Goal: Communication & Community: Connect with others

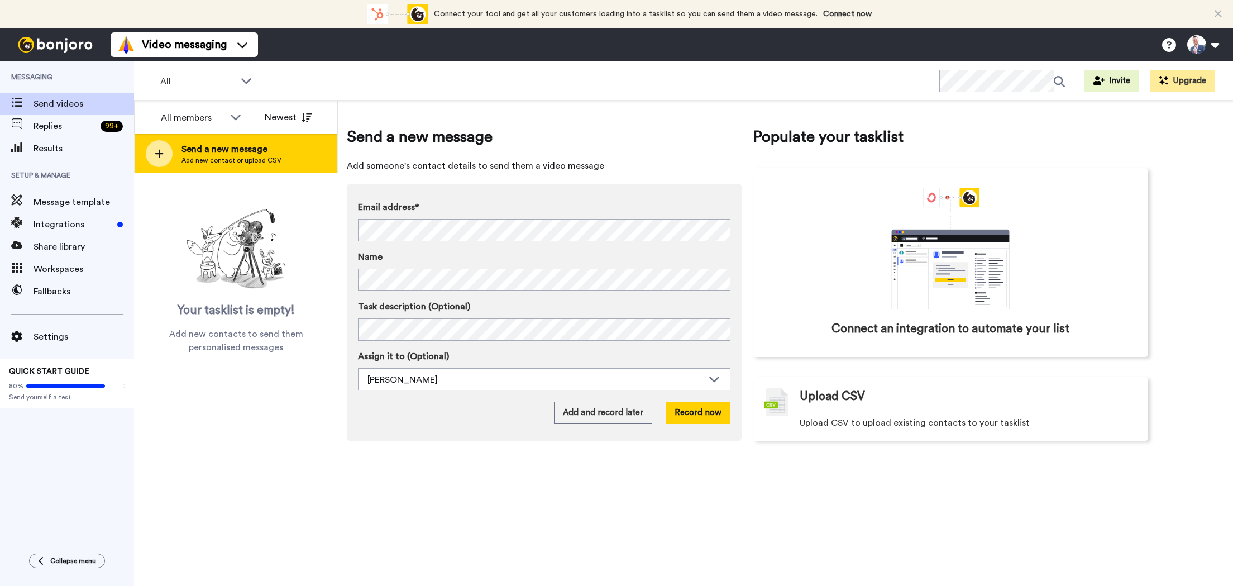
click at [197, 160] on span "Add new contact or upload CSV" at bounding box center [231, 160] width 100 height 9
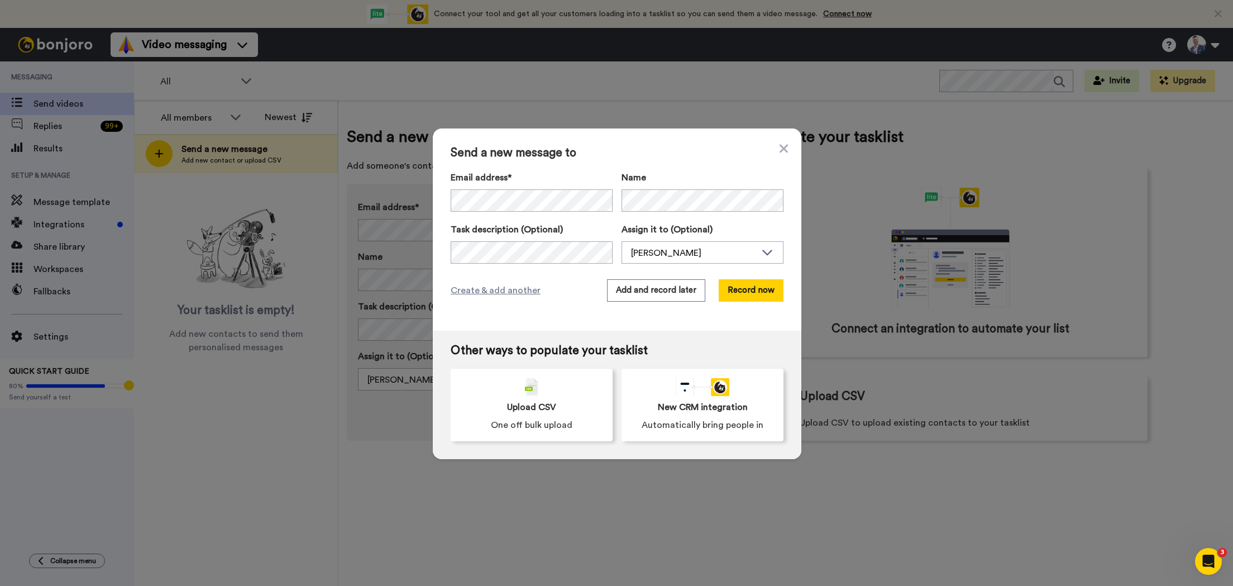
click at [701, 179] on label "Name" at bounding box center [702, 177] width 162 height 13
click at [743, 291] on button "Record now" at bounding box center [750, 290] width 65 height 22
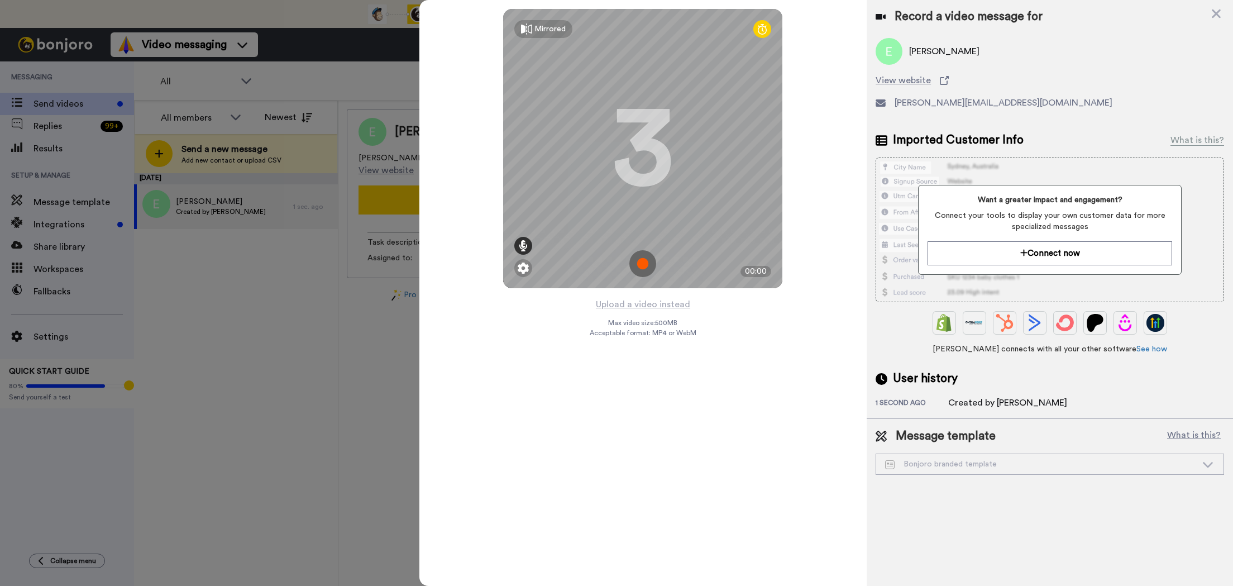
click at [525, 238] on div at bounding box center [523, 246] width 18 height 18
click at [643, 258] on img at bounding box center [642, 263] width 27 height 27
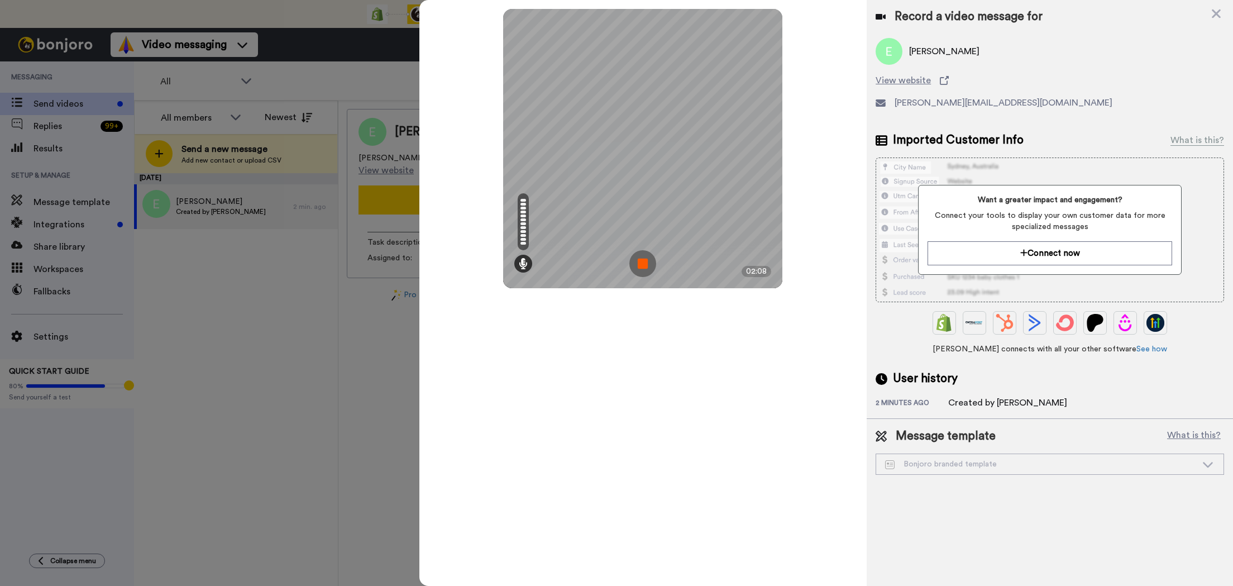
click at [639, 263] on img at bounding box center [642, 263] width 27 height 27
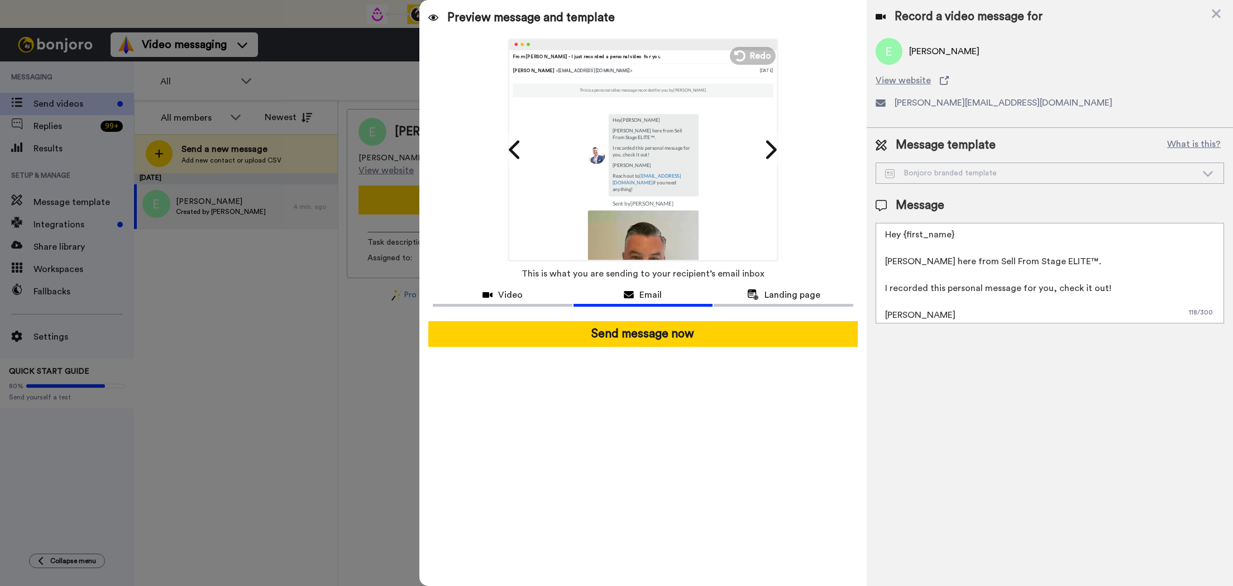
click at [894, 275] on textarea "Hey {first_name} [PERSON_NAME] here from Sell From Stage ELITE™. I recorded thi…" at bounding box center [1049, 273] width 348 height 100
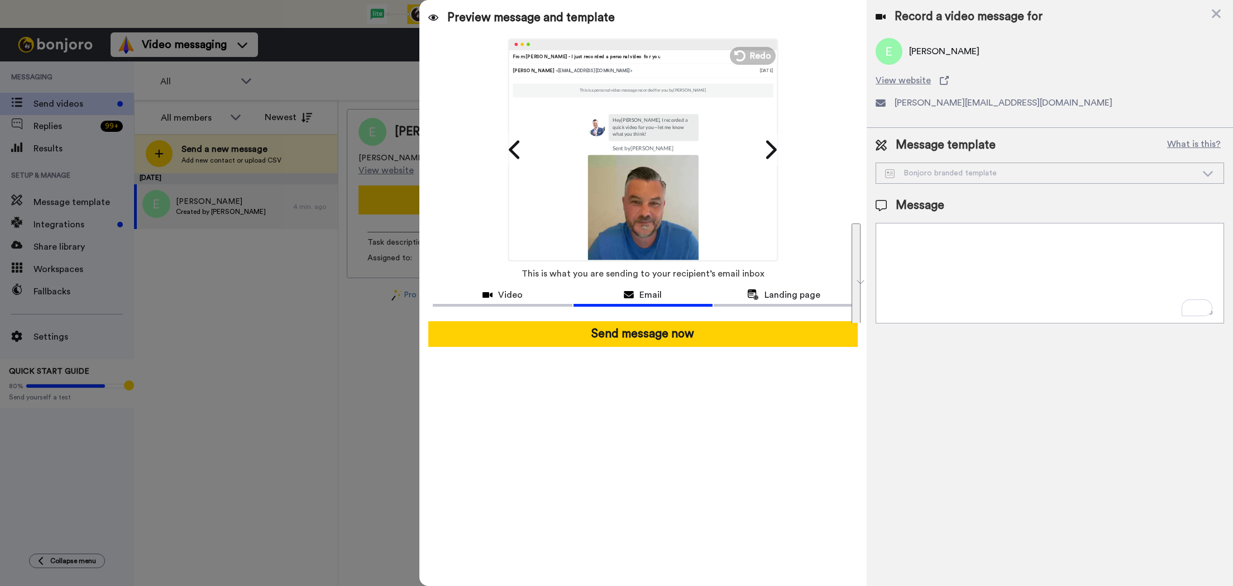
paste textarea "It's Colin here, personally. I know you recently joined the Academy, and I want…"
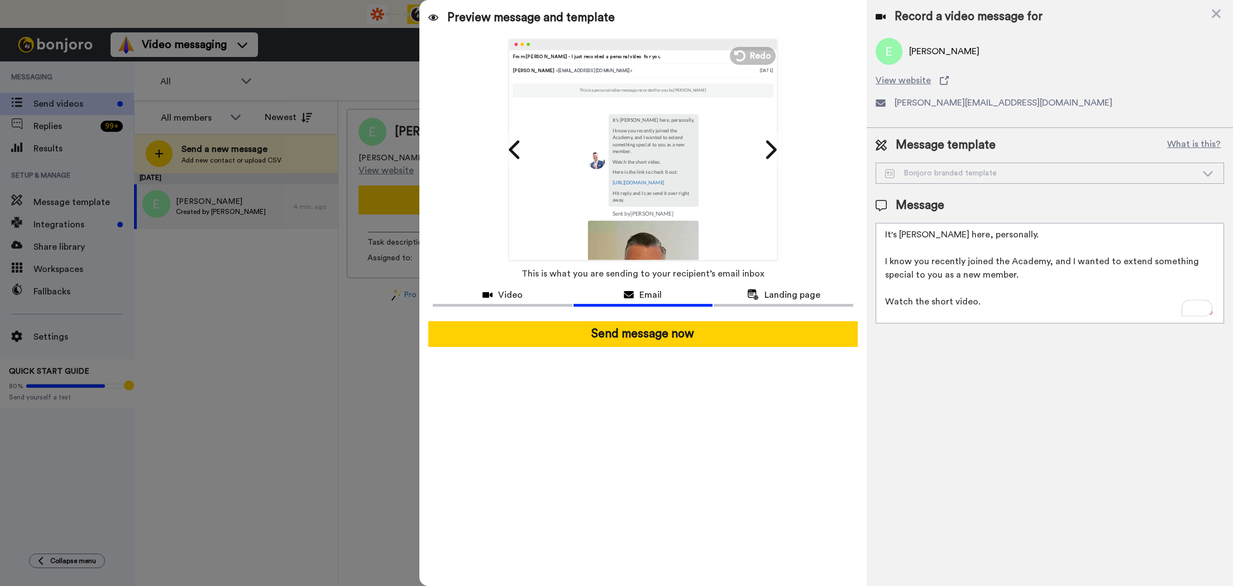
click at [885, 235] on textarea "It's Colin here, personally. I know you recently joined the Academy, and I want…" at bounding box center [1049, 273] width 348 height 100
click at [919, 234] on textarea "It's Colin here, personally. I know you recently joined the Academy, and I want…" at bounding box center [1049, 273] width 348 height 100
click at [886, 236] on textarea "It's Colin here, personally. I know you recently joined the Academy, and I want…" at bounding box center [1049, 273] width 348 height 100
click at [987, 261] on textarea "It's Colin here, personally. I know you recently joined the Academy, and I want…" at bounding box center [1049, 273] width 348 height 100
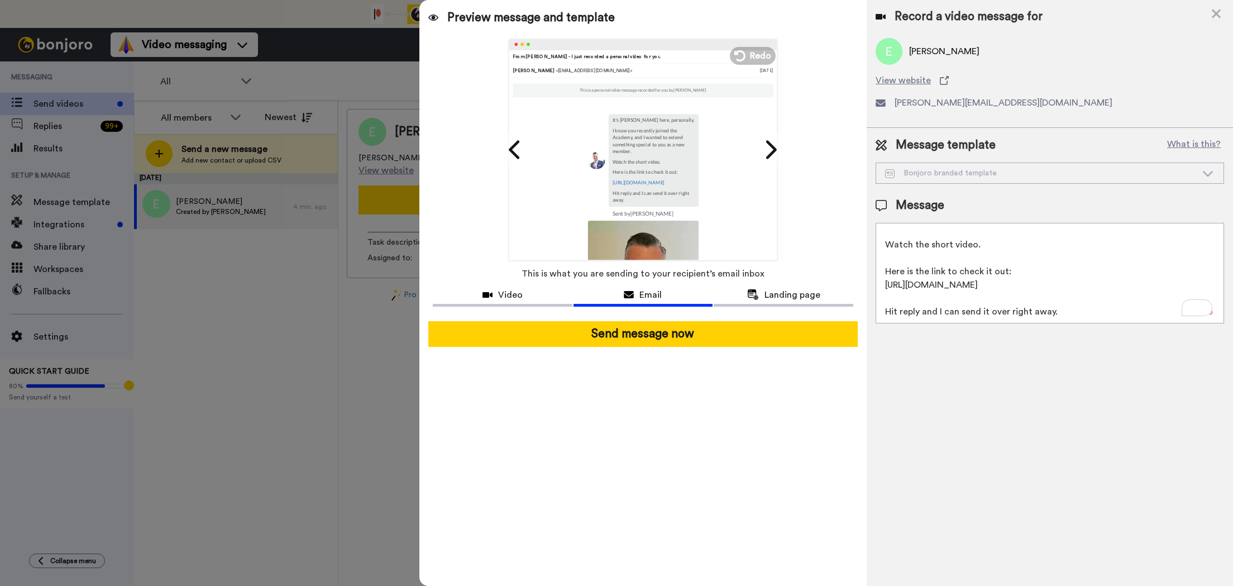
scroll to position [70, 0]
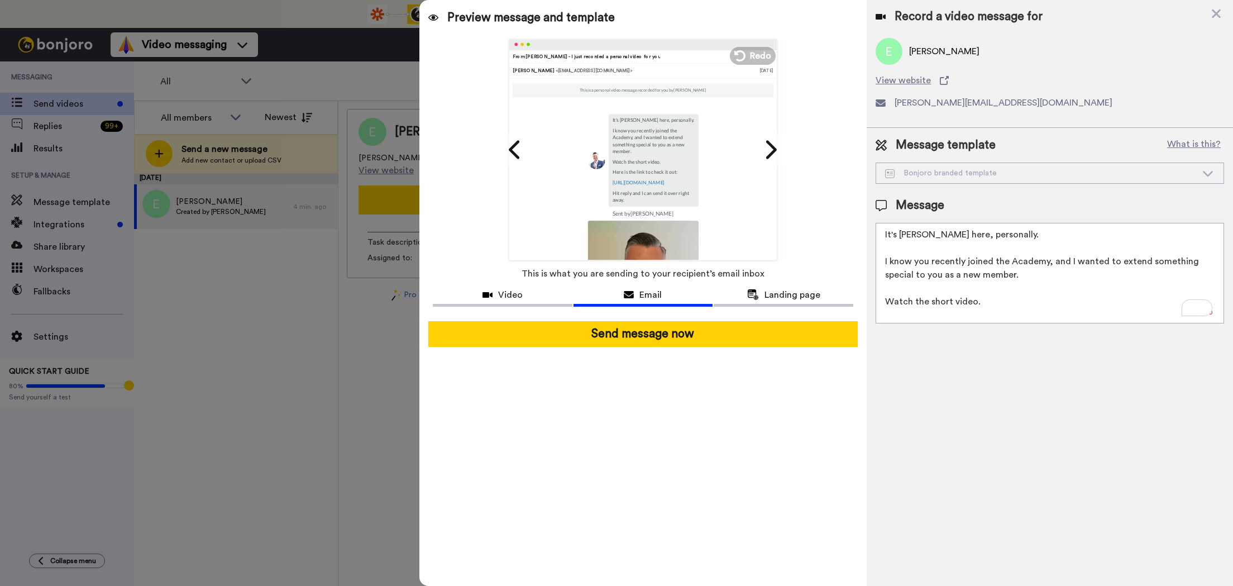
click at [1003, 247] on textarea "It's Colin here, personally. I know you recently joined the Academy, and I want…" at bounding box center [1049, 273] width 348 height 100
click at [966, 240] on textarea "It's Colin here, personally. I know you recently joined the Academy, and I want…" at bounding box center [1049, 273] width 348 height 100
click at [973, 268] on textarea "It's Colin here, personally. I know you recently joined the Academy, and I want…" at bounding box center [1049, 273] width 348 height 100
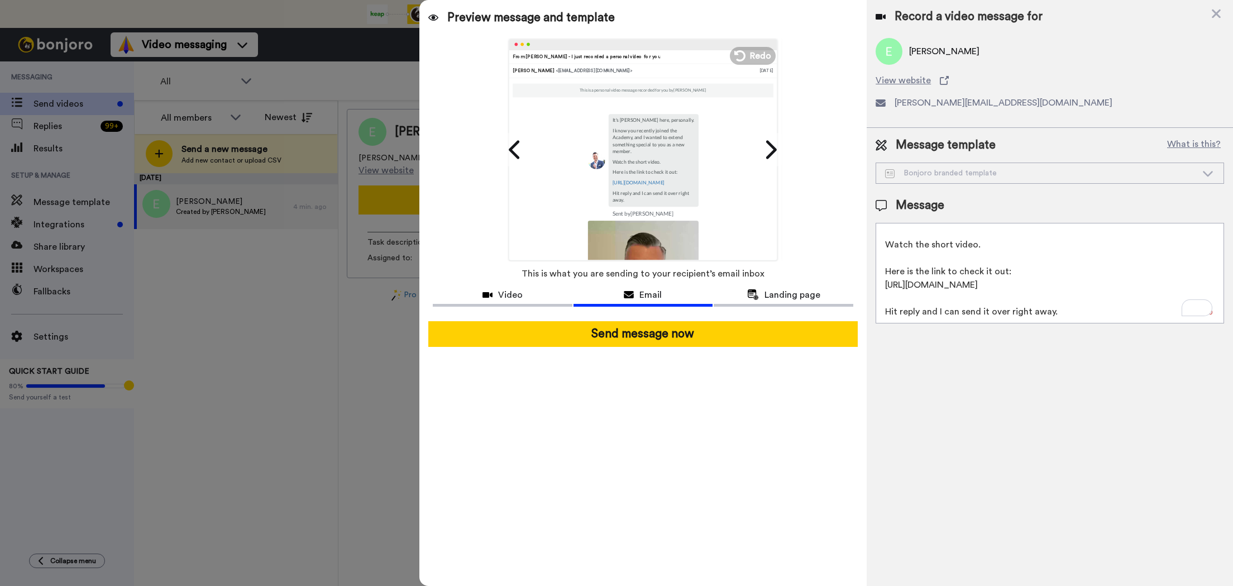
type textarea "It's Colin here, personally. I know you recently joined the Academy, and I want…"
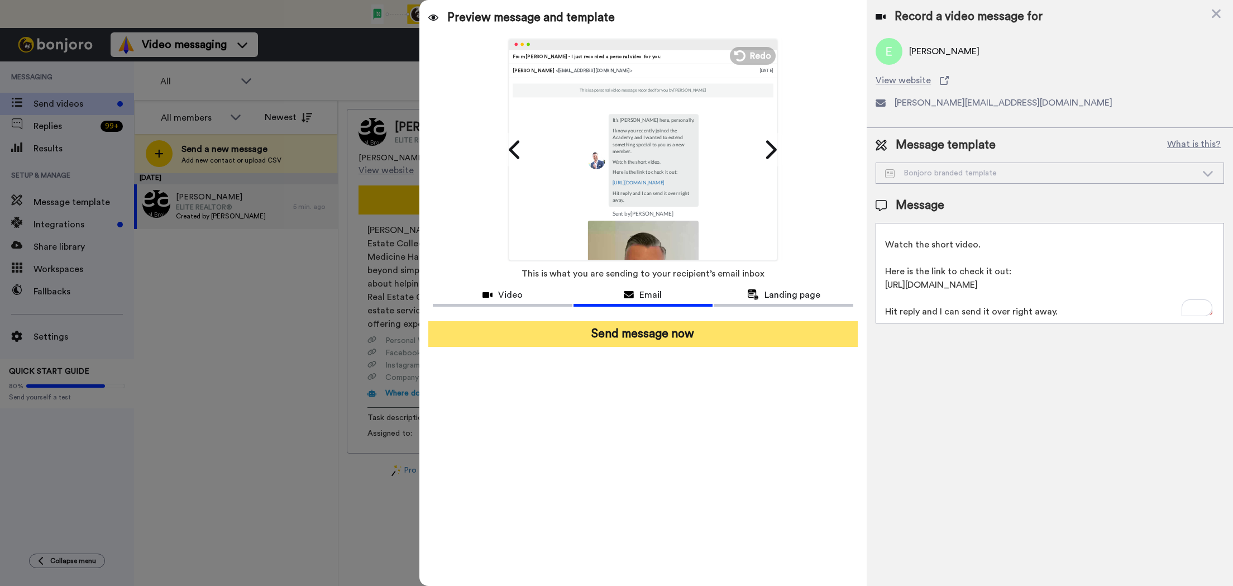
click at [693, 332] on button "Send message now" at bounding box center [642, 334] width 429 height 26
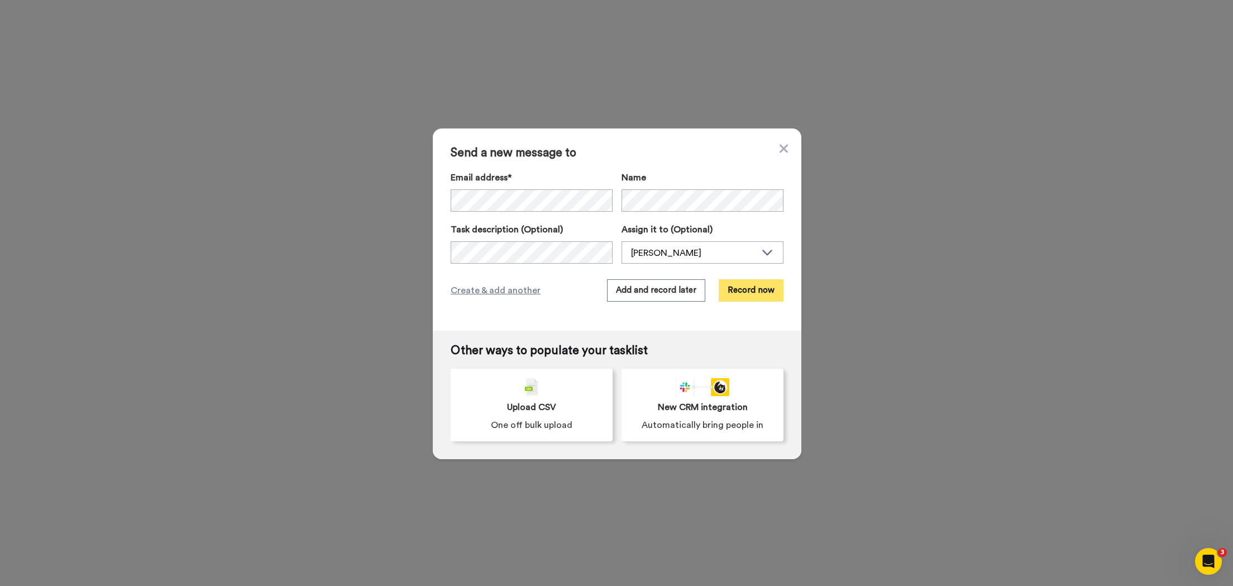
click at [753, 289] on button "Record now" at bounding box center [750, 290] width 65 height 22
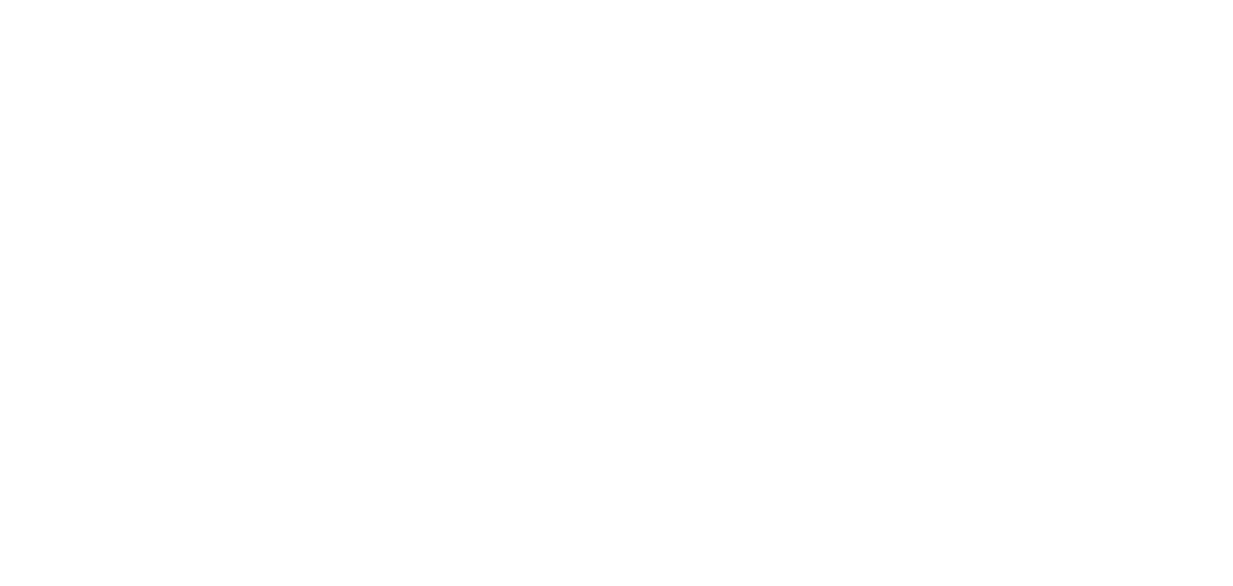
paste textarea "It's Colin here, personally. I know you recently joined the Academy, and I want…"
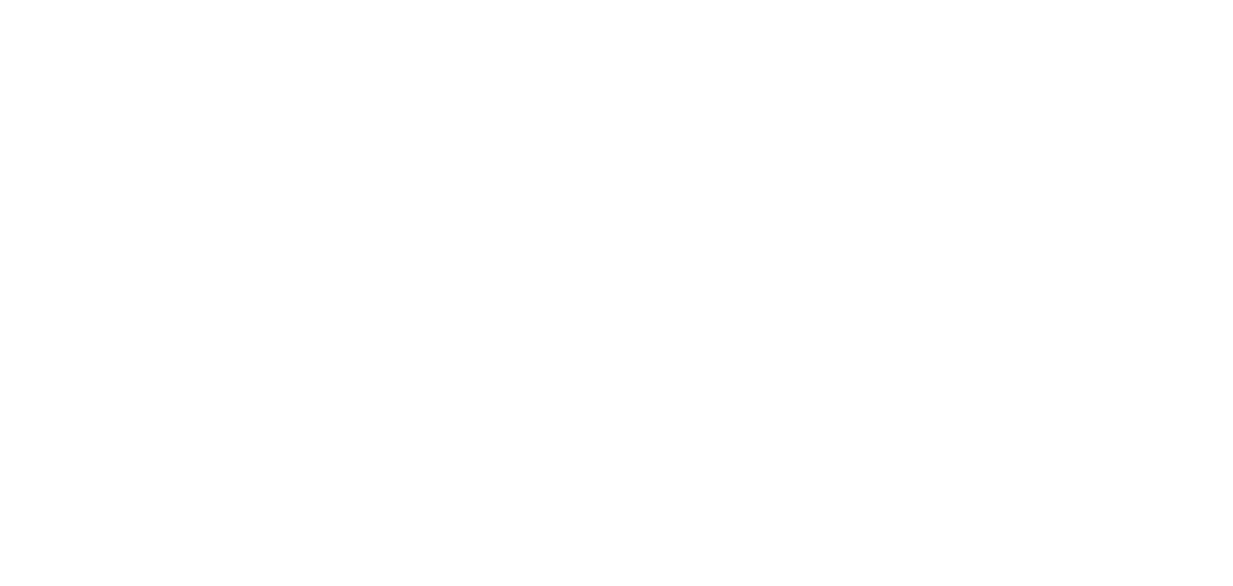
scroll to position [65, 0]
type textarea "It's [PERSON_NAME] here, personally. I know you recently joined the Academy, an…"
paste textarea "It's [PERSON_NAME] here, personally. I know you recently joined the Academy, an…"
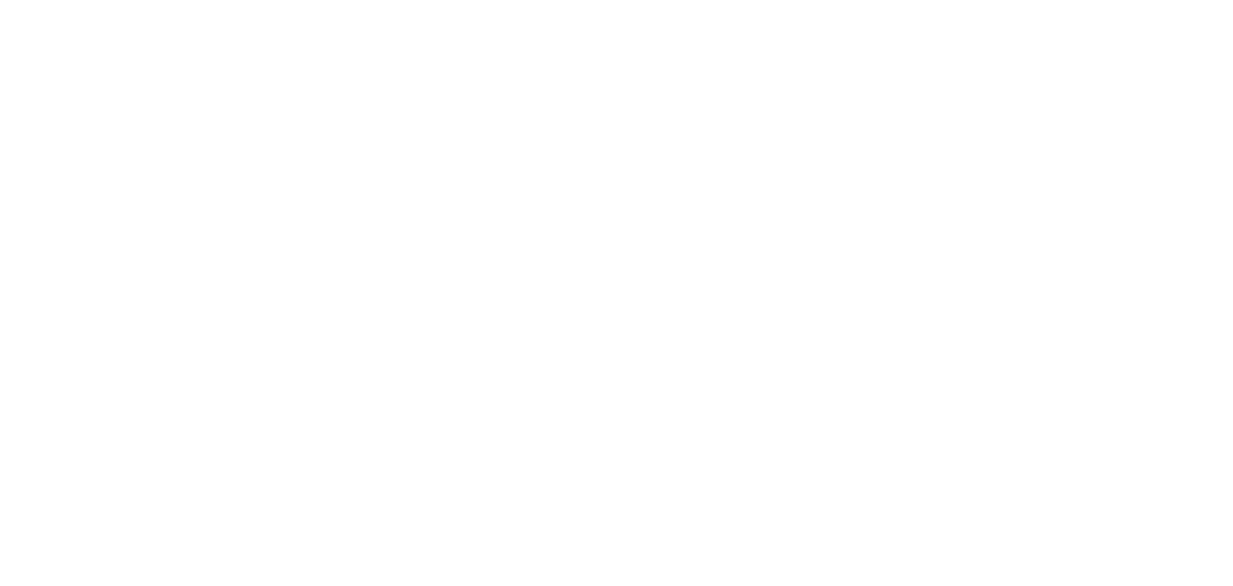
scroll to position [51, 0]
type textarea "It's [PERSON_NAME] here, personally. I know you recently joined the Academy, an…"
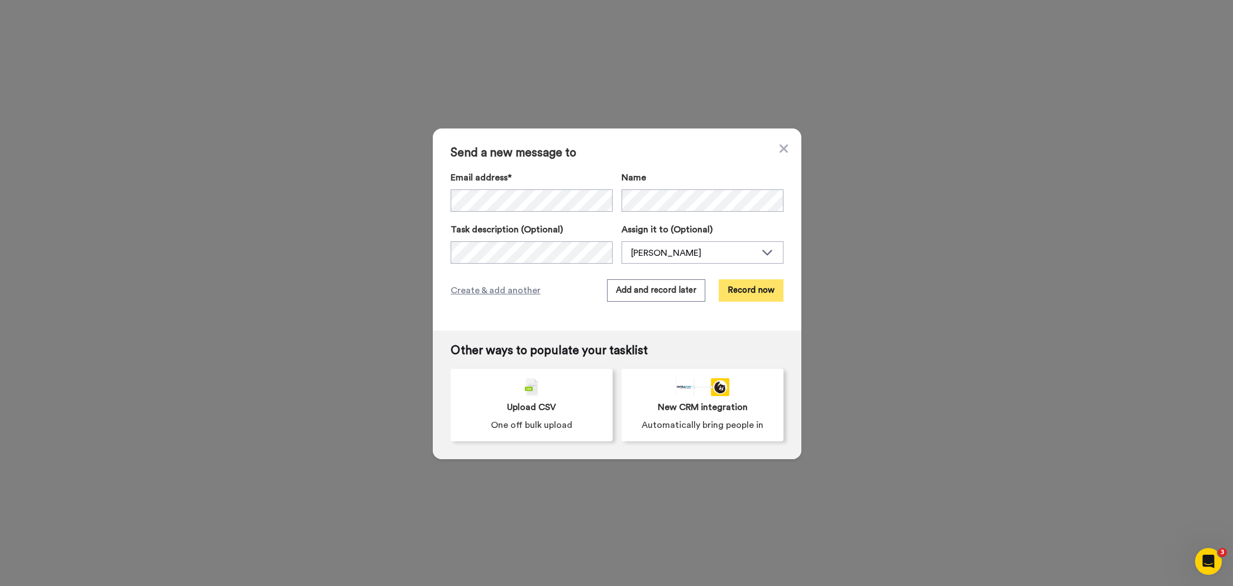
click at [746, 289] on button "Record now" at bounding box center [750, 290] width 65 height 22
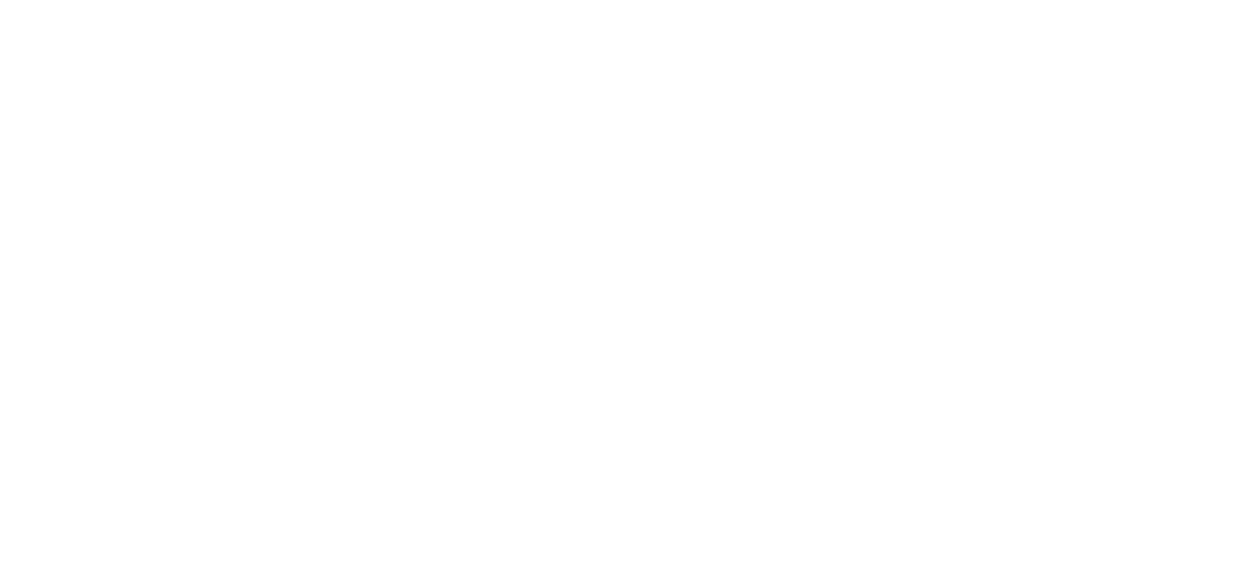
paste textarea "It's [PERSON_NAME] here, personally. I know you recently joined the Academy, an…"
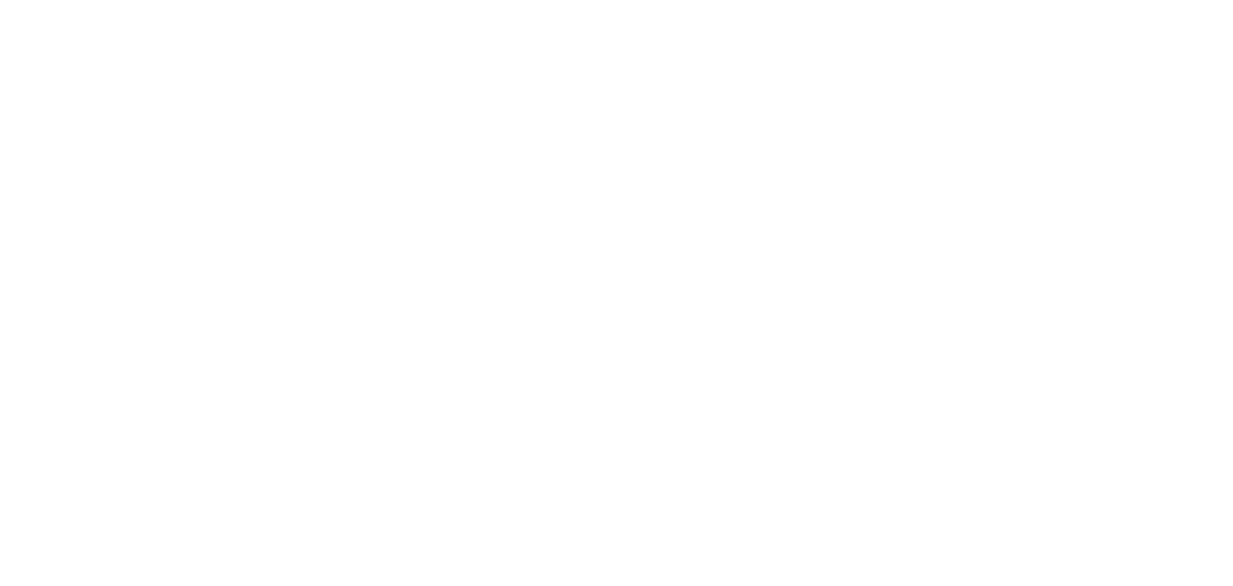
type textarea "It's [PERSON_NAME] here, personally. I know you recently joined the Academy, an…"
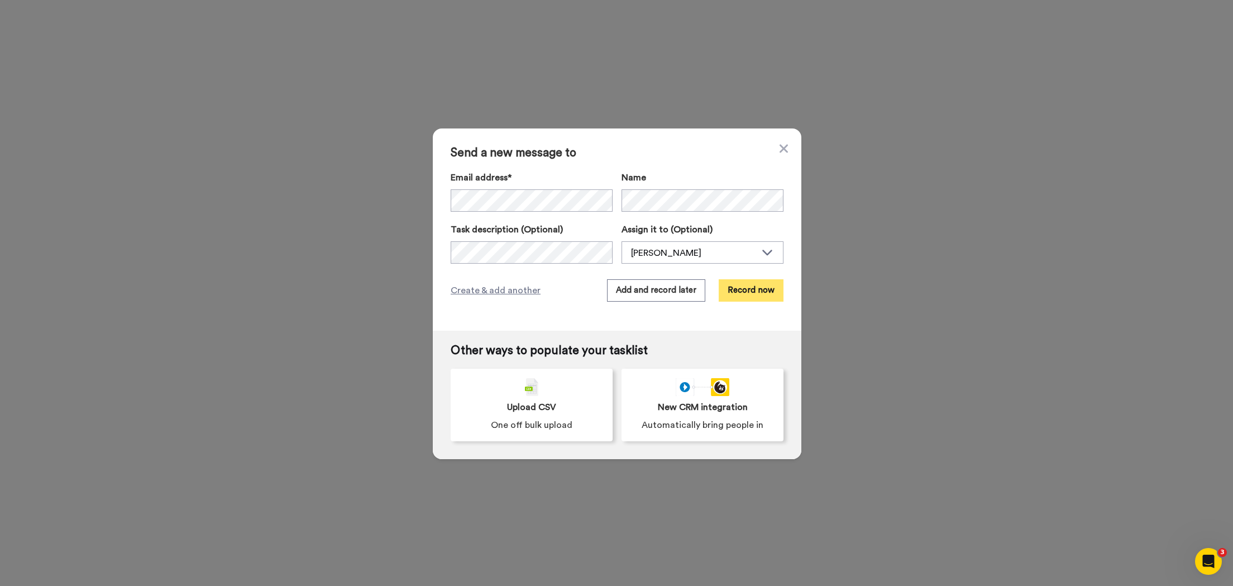
click at [759, 281] on button "Record now" at bounding box center [750, 290] width 65 height 22
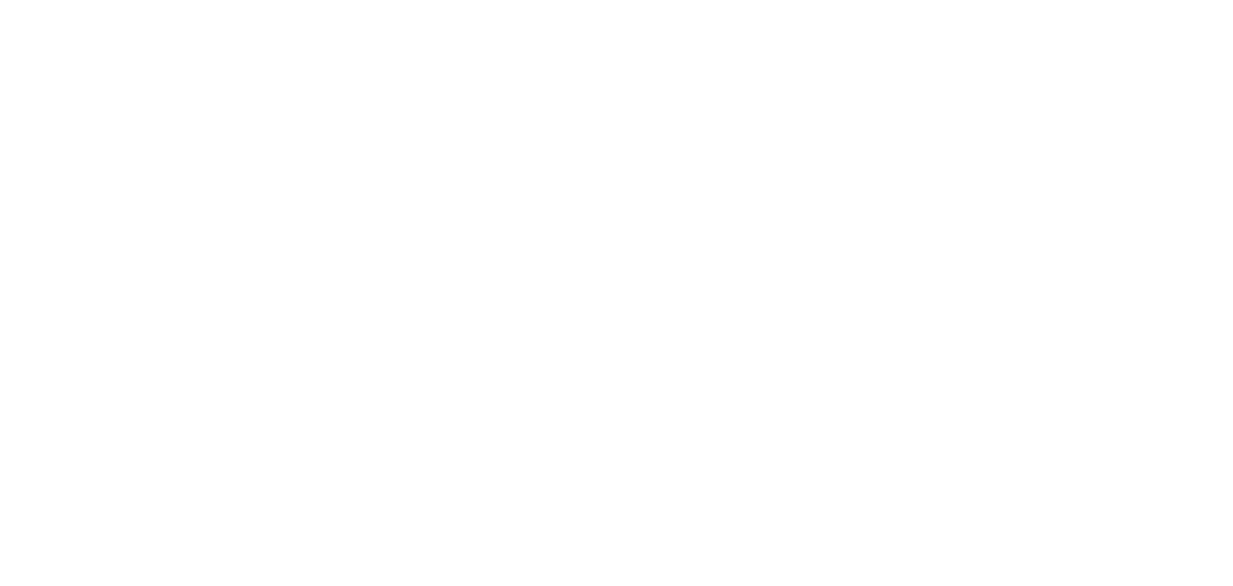
paste textarea "[PERSON_NAME]"
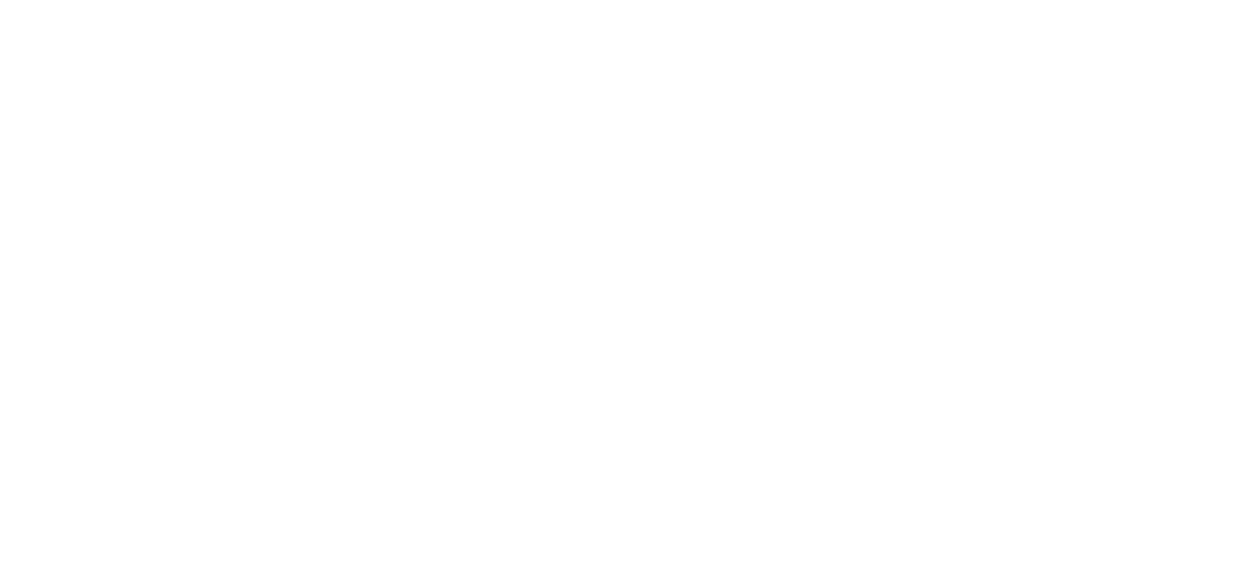
paste textarea "It's [PERSON_NAME] here, personally. I know you recently joined the Academy, an…"
type textarea "It's [PERSON_NAME] here, personally. I know you recently joined the Academy, an…"
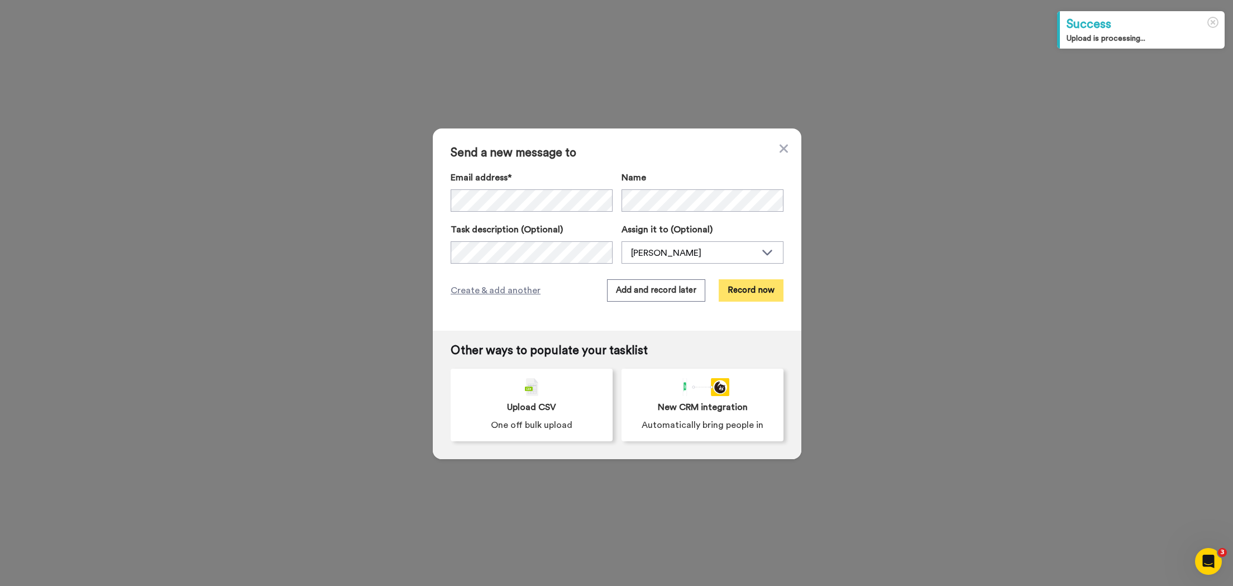
click at [748, 285] on button "Record now" at bounding box center [750, 290] width 65 height 22
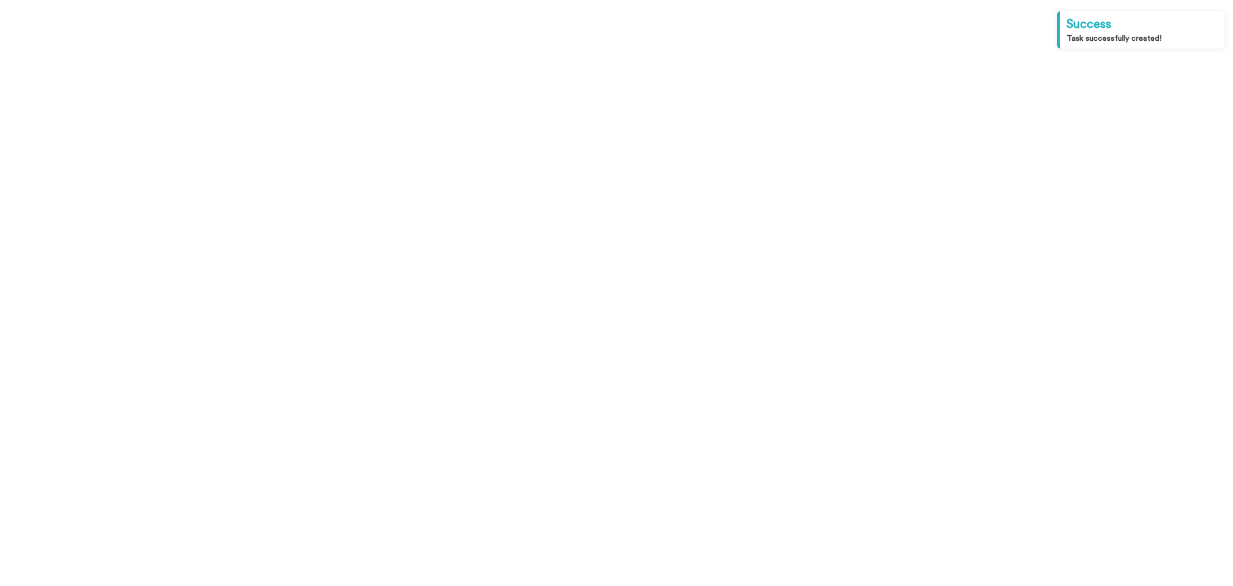
paste textarea "It's [PERSON_NAME] here, personally. I know you recently joined the Academy, an…"
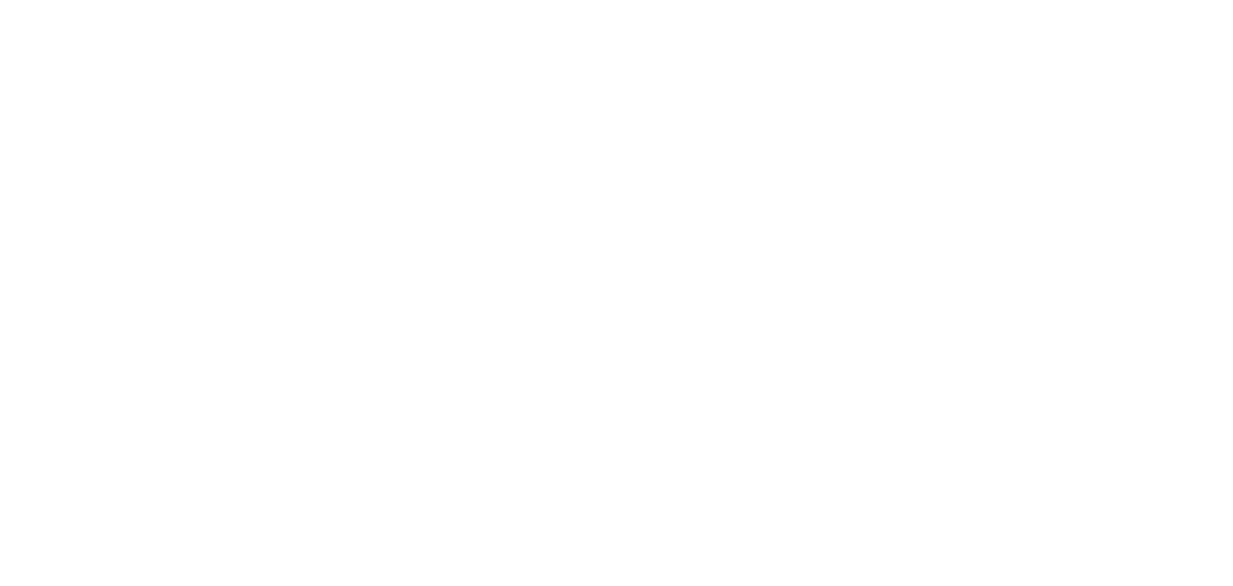
type textarea "It's [PERSON_NAME] here, personally. I know you recently joined the Academy, an…"
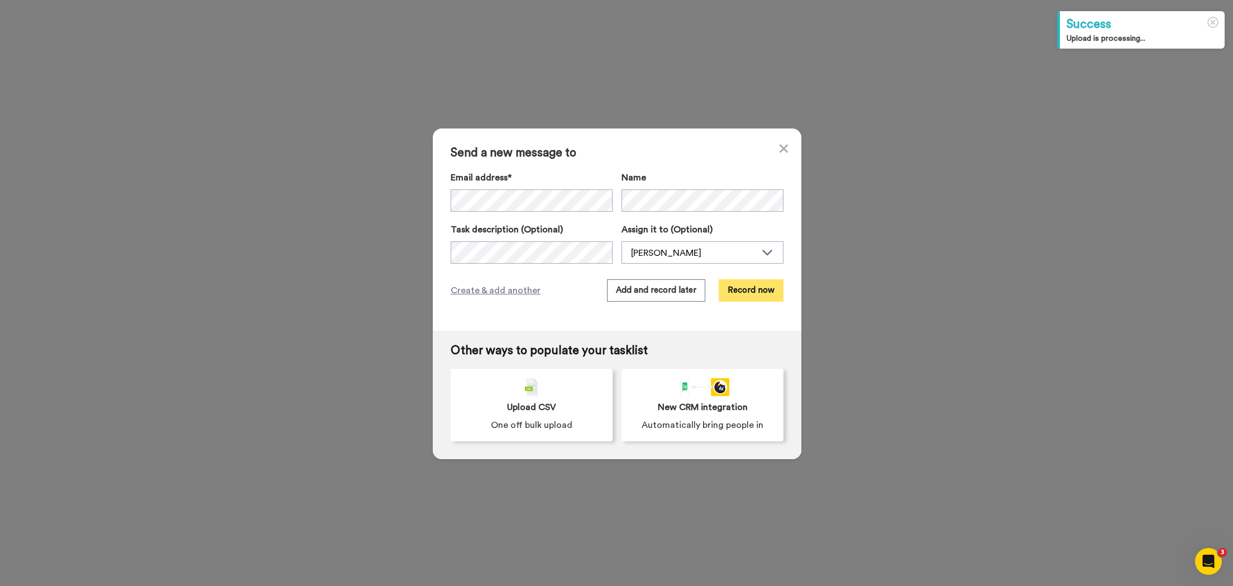
click at [761, 292] on button "Record now" at bounding box center [750, 290] width 65 height 22
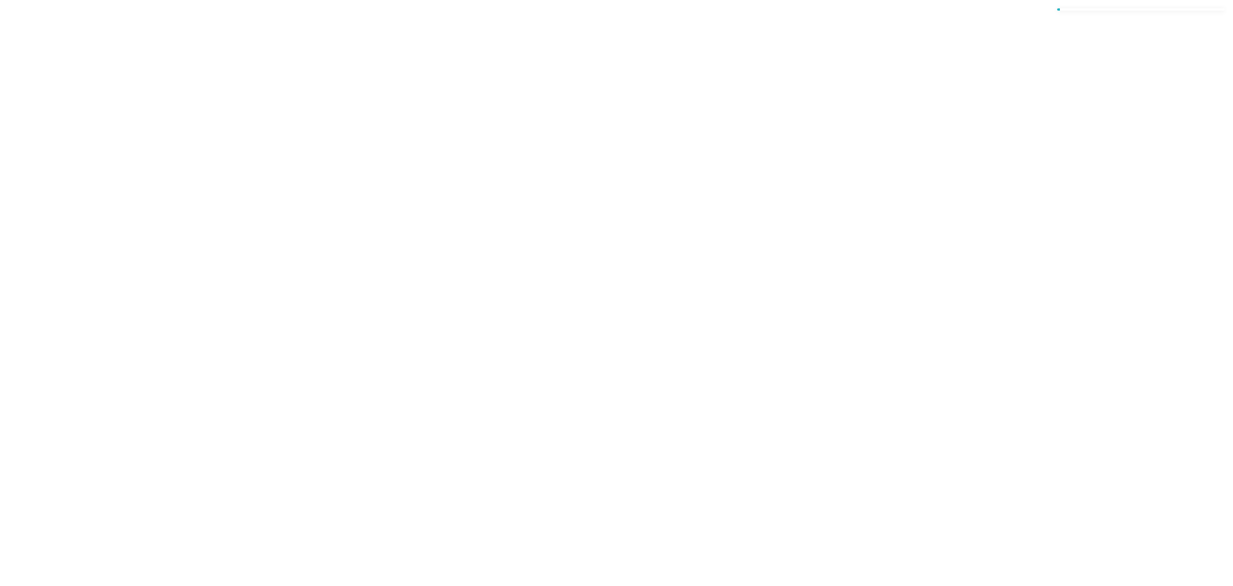
paste textarea "It's [PERSON_NAME] here, personally. I know you recently joined the Academy, an…"
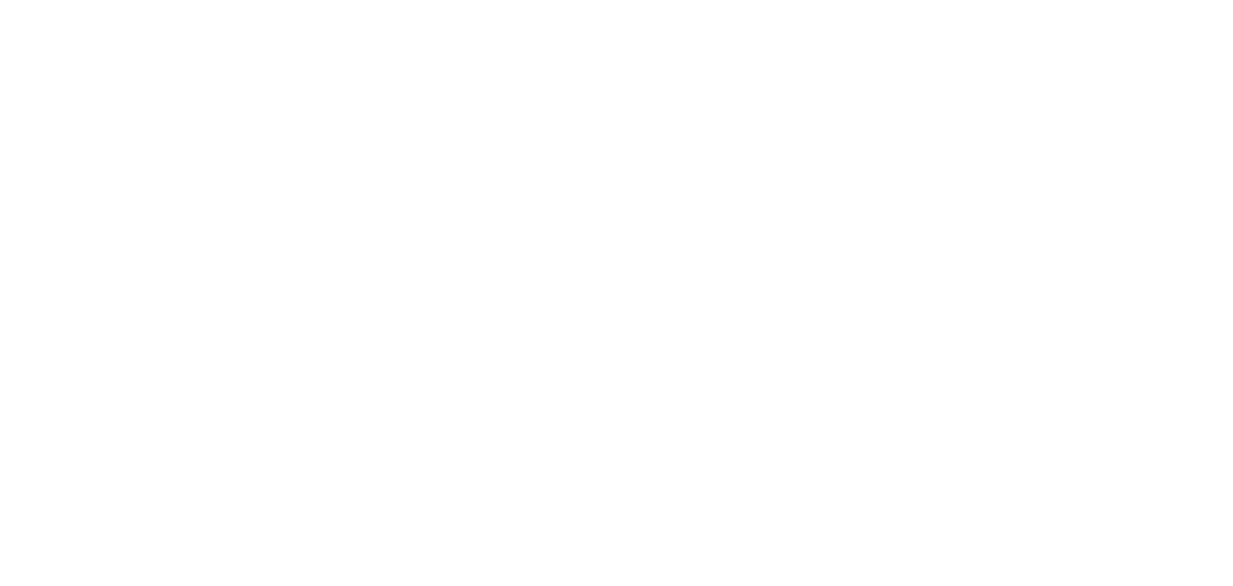
scroll to position [51, 0]
type textarea "It's [PERSON_NAME] here, personally. I know you recently joined the Academy, an…"
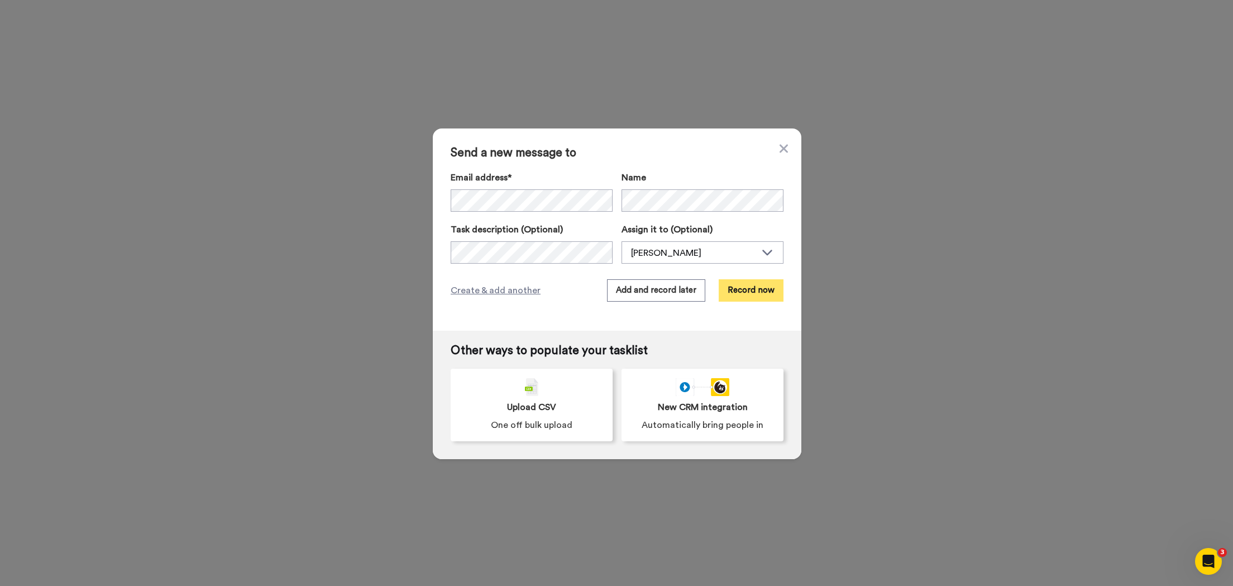
click at [761, 297] on button "Record now" at bounding box center [750, 290] width 65 height 22
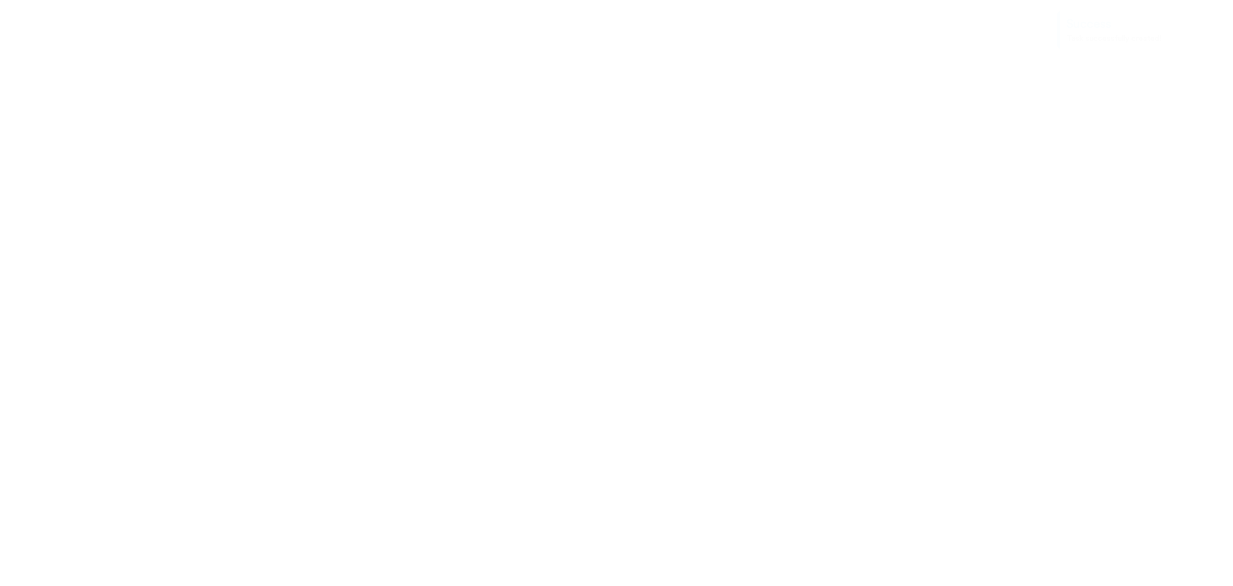
paste textarea "It's [PERSON_NAME] here, personally. I know you recently joined the Academy, an…"
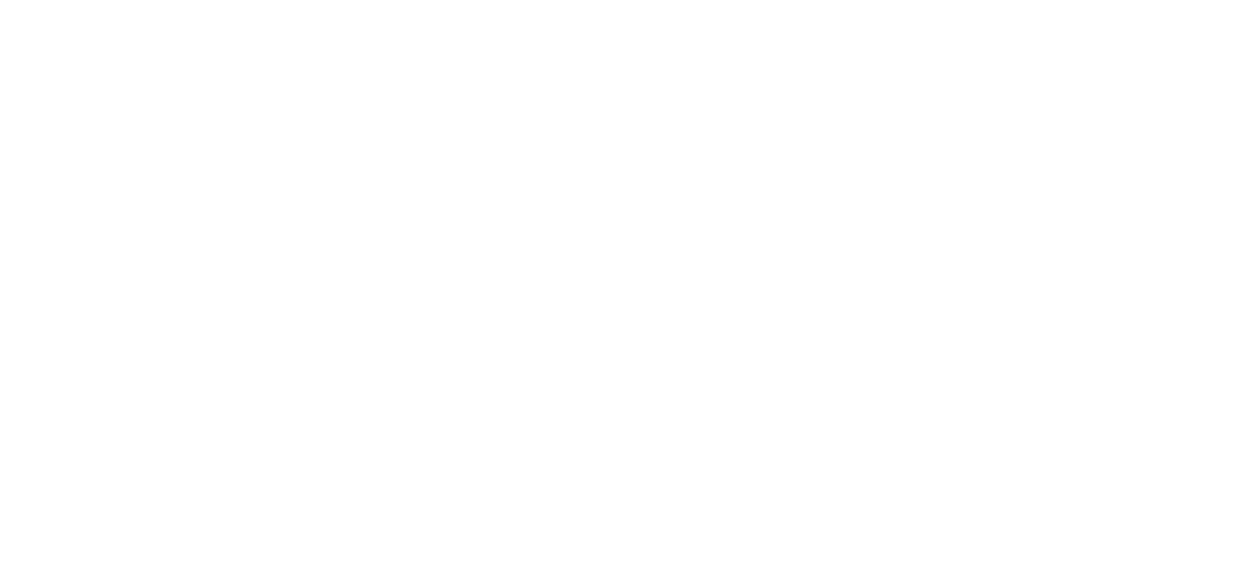
scroll to position [51, 0]
type textarea "It's [PERSON_NAME] here, personally. I know you recently joined the Academy, an…"
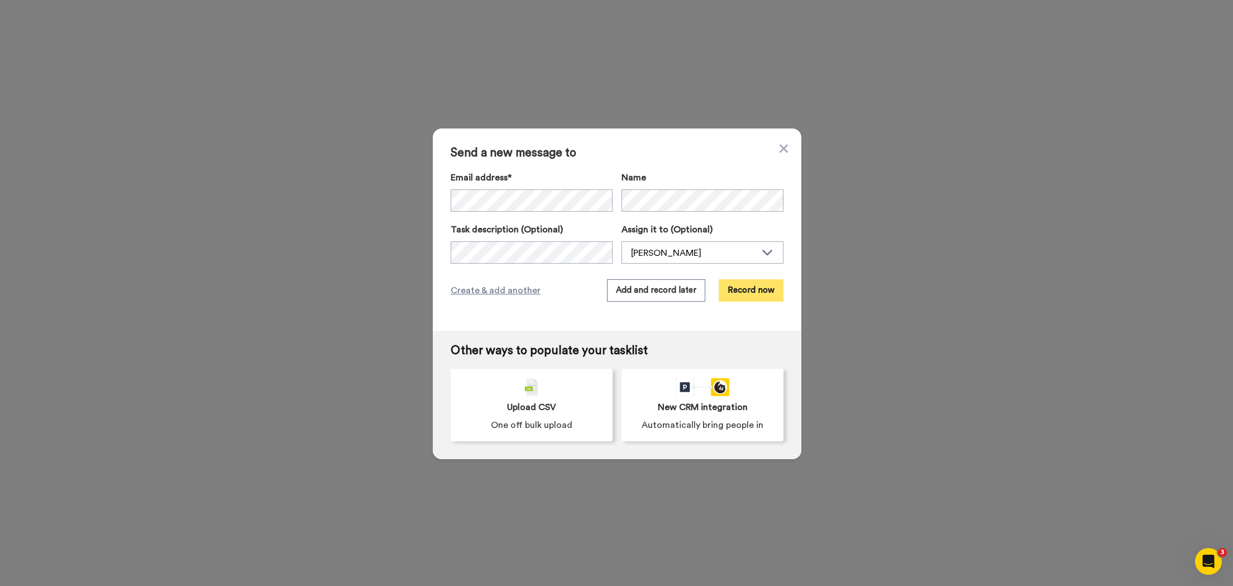
click at [750, 297] on button "Record now" at bounding box center [750, 290] width 65 height 22
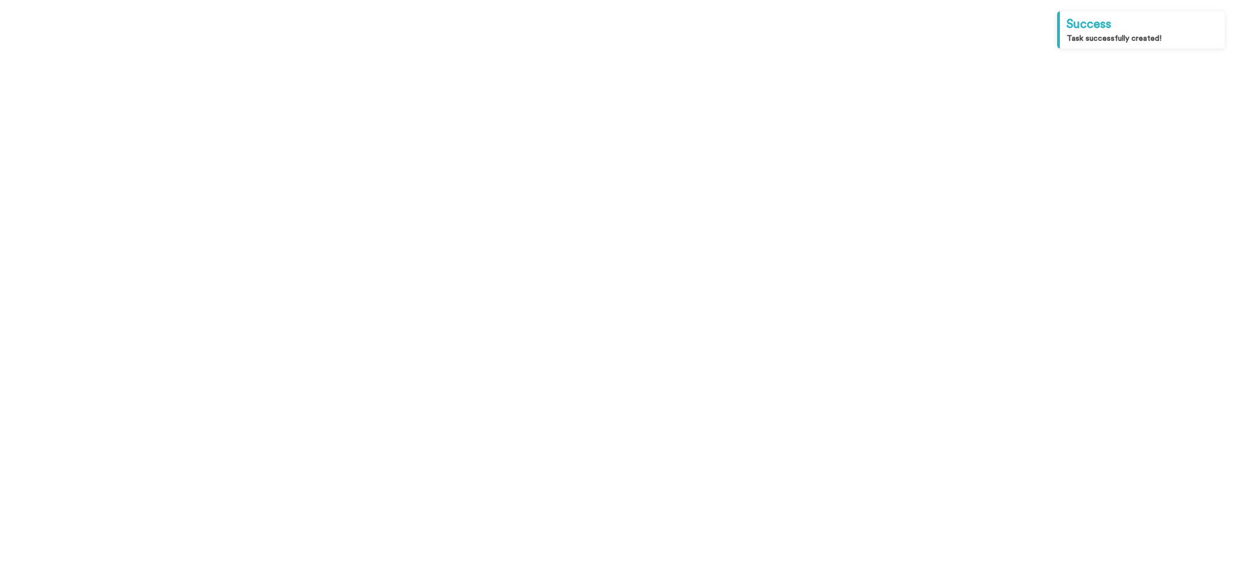
paste textarea "It's [PERSON_NAME] here, personally. I know you recently joined the Academy, an…"
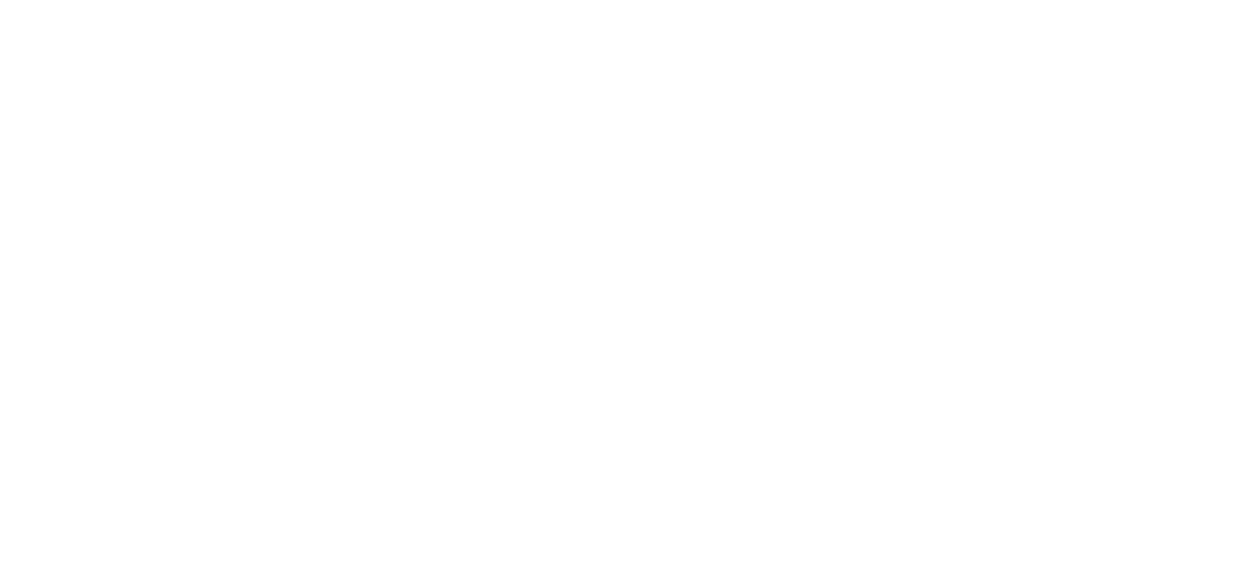
scroll to position [51, 0]
type textarea "It's [PERSON_NAME] here, personally. I know you recently joined the Academy, an…"
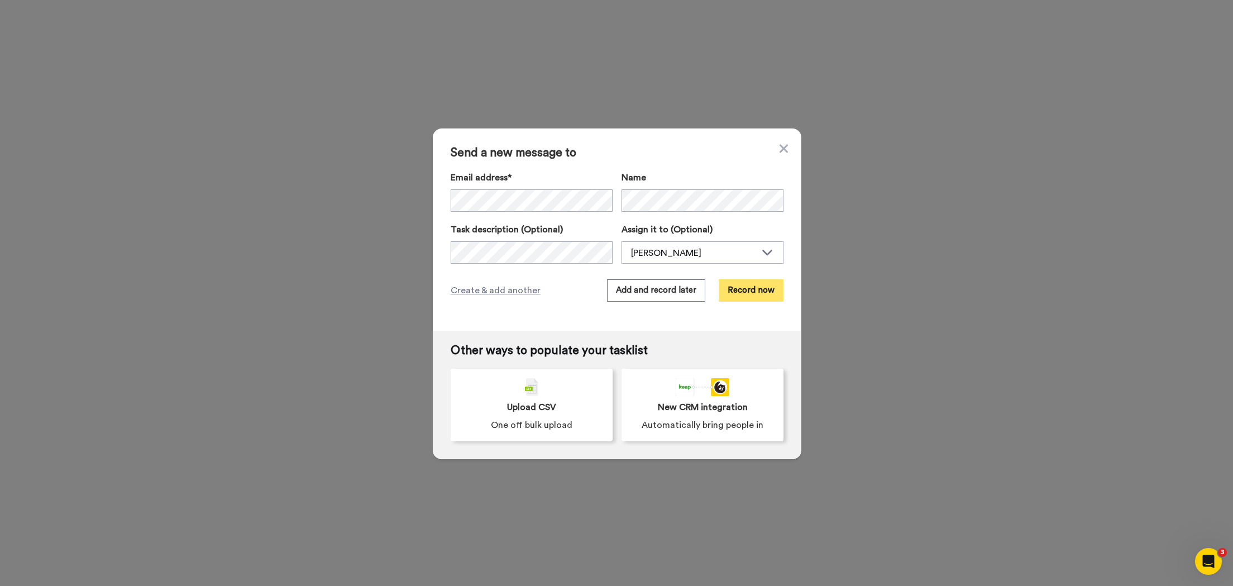
click at [744, 287] on button "Record now" at bounding box center [750, 290] width 65 height 22
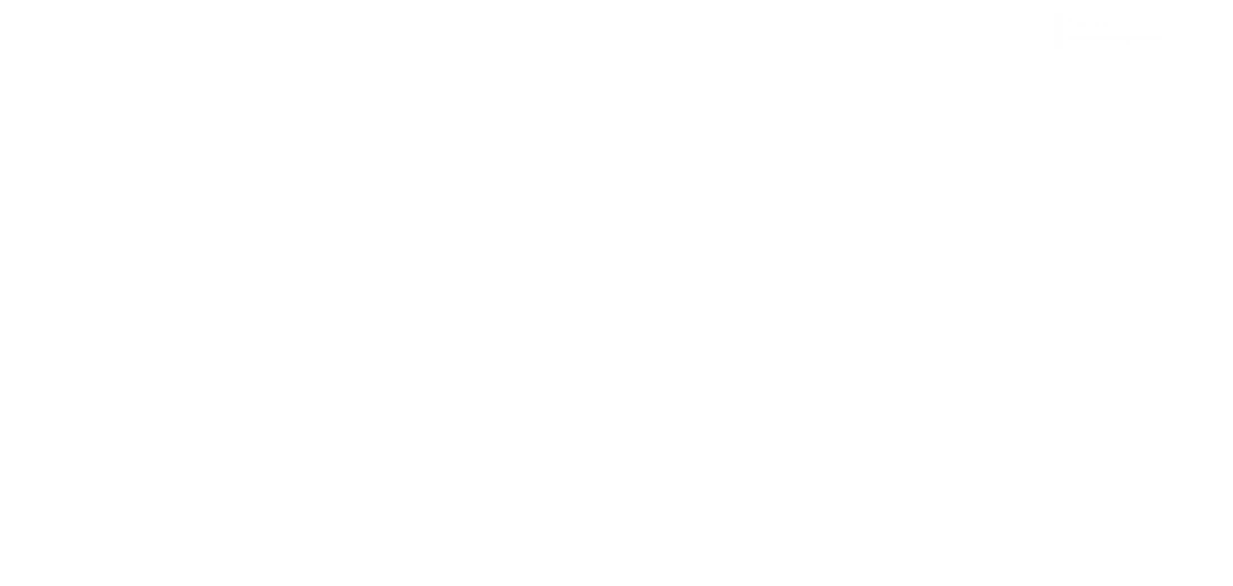
paste textarea "It's [PERSON_NAME] here, personally. I know you recently joined the Academy, an…"
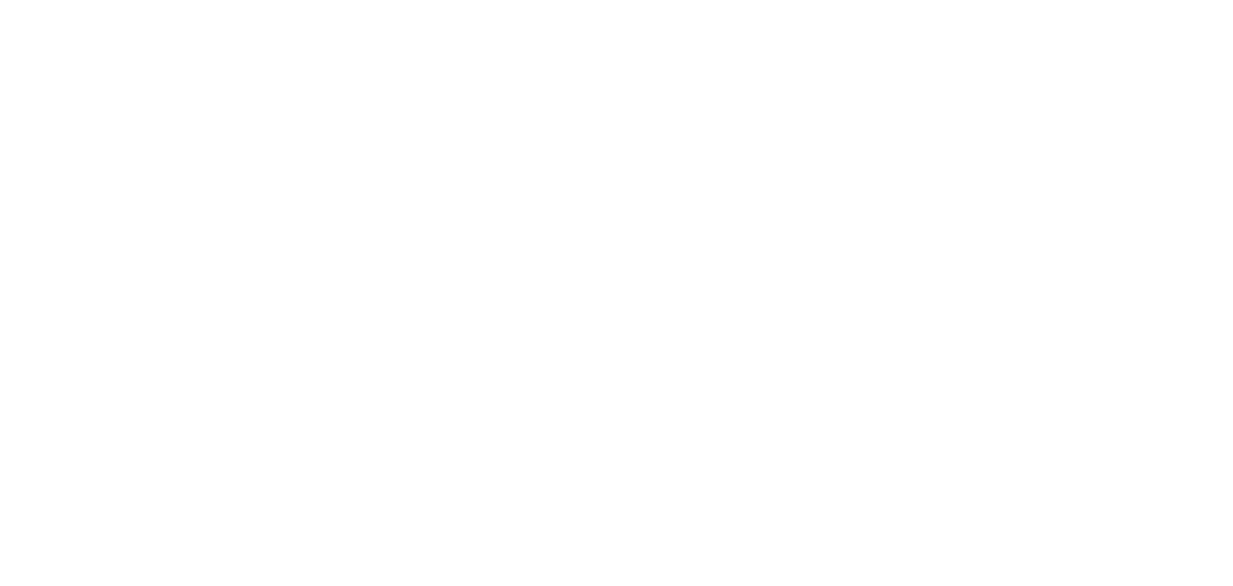
scroll to position [51, 0]
type textarea "It's [PERSON_NAME] here, personally. I know you recently joined the Academy, an…"
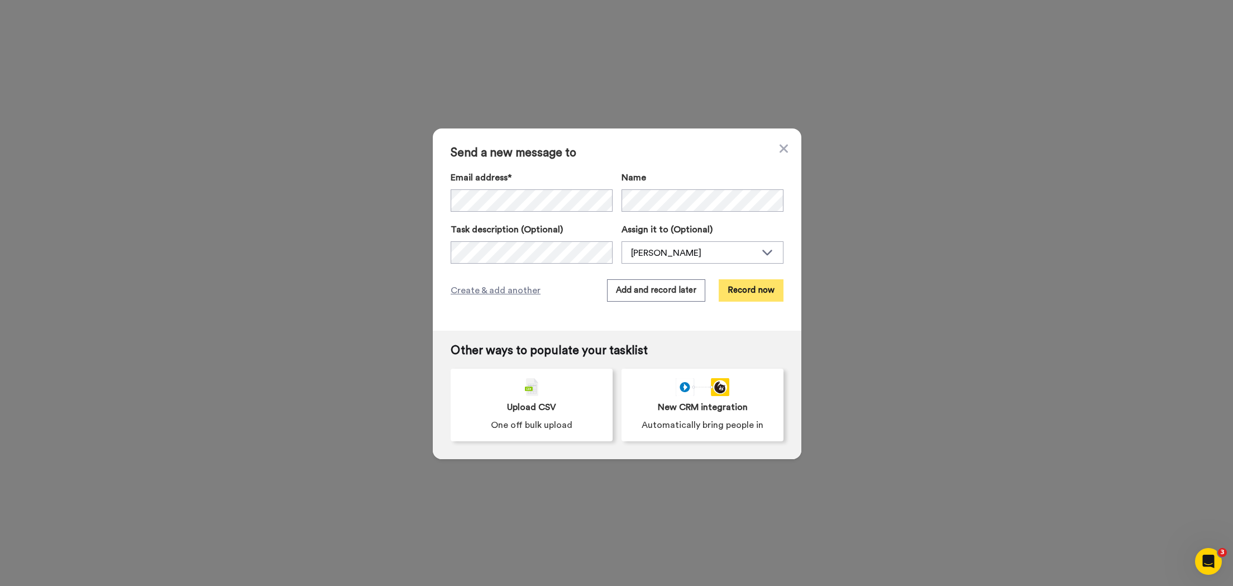
click at [749, 293] on button "Record now" at bounding box center [750, 290] width 65 height 22
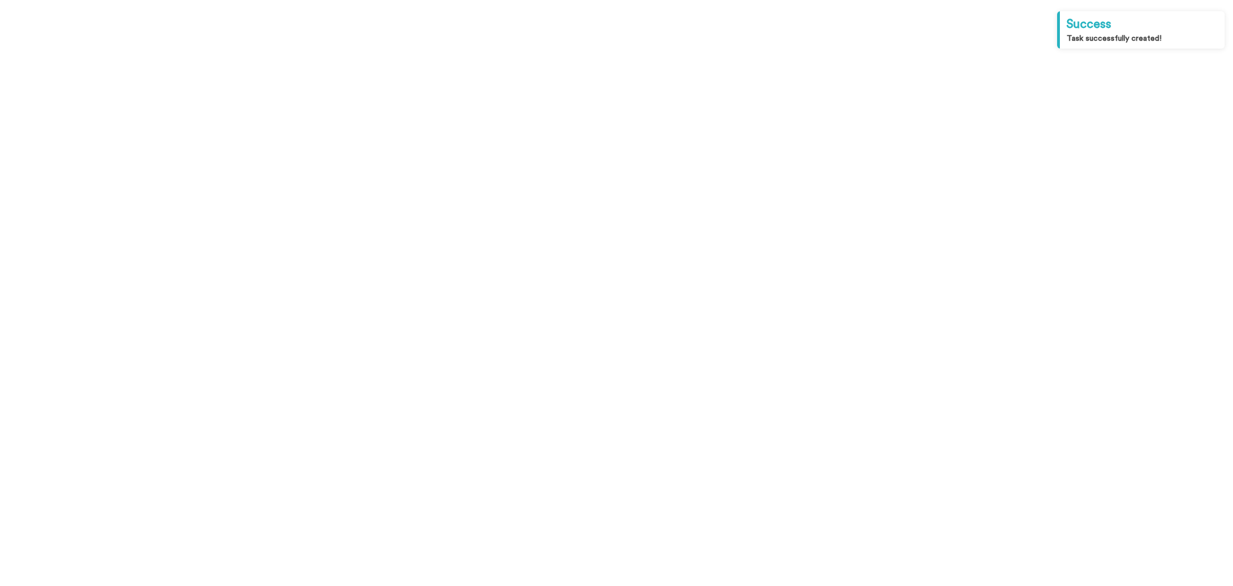
paste textarea "It's [PERSON_NAME] here, personally. I know you recently joined the Academy, an…"
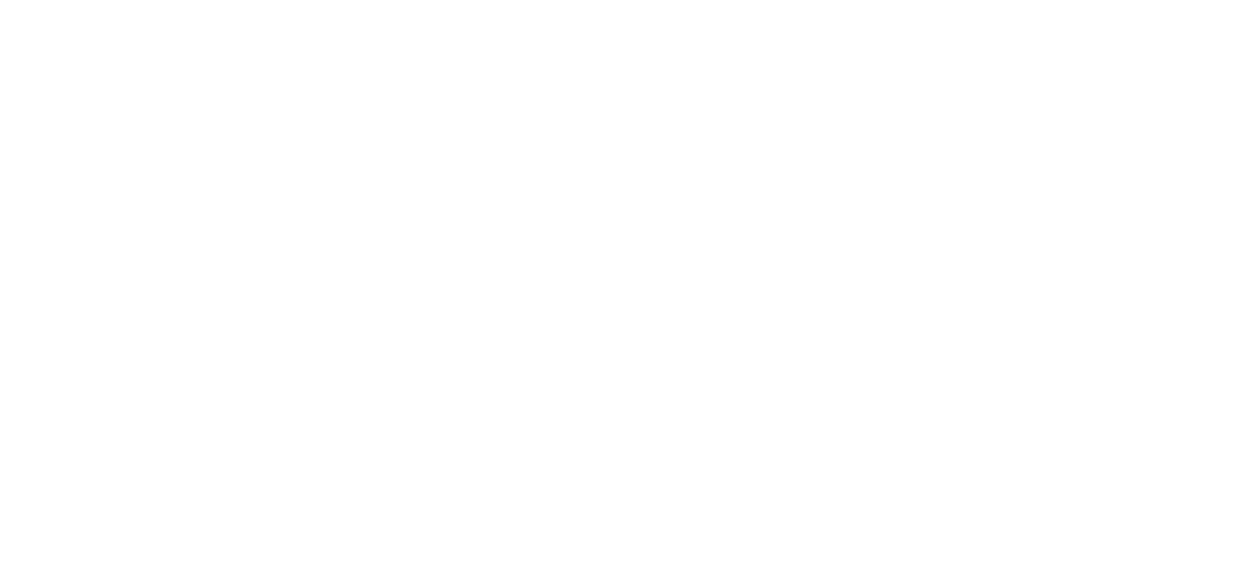
scroll to position [51, 0]
type textarea "It's [PERSON_NAME] here, personally. I know you recently joined the Academy, an…"
